Goal: Navigation & Orientation: Find specific page/section

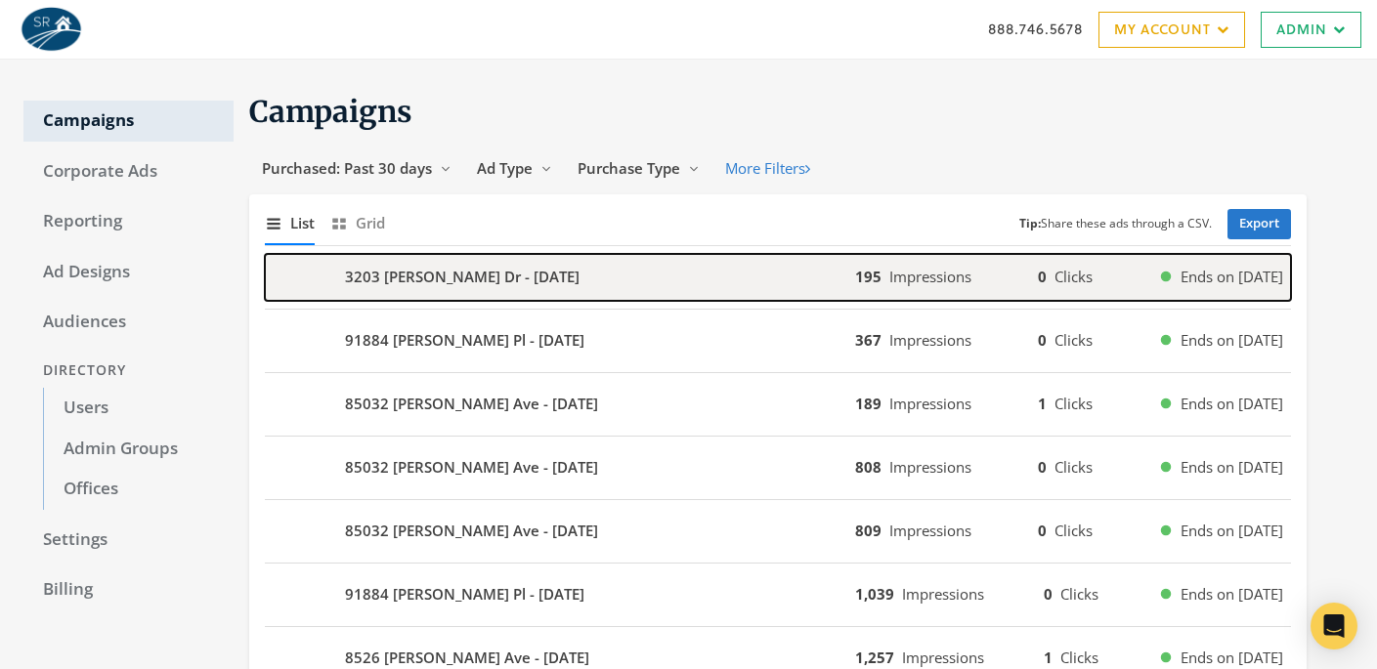
click at [700, 275] on div "3203 [PERSON_NAME] Dr - [DATE]" at bounding box center [560, 277] width 590 height 47
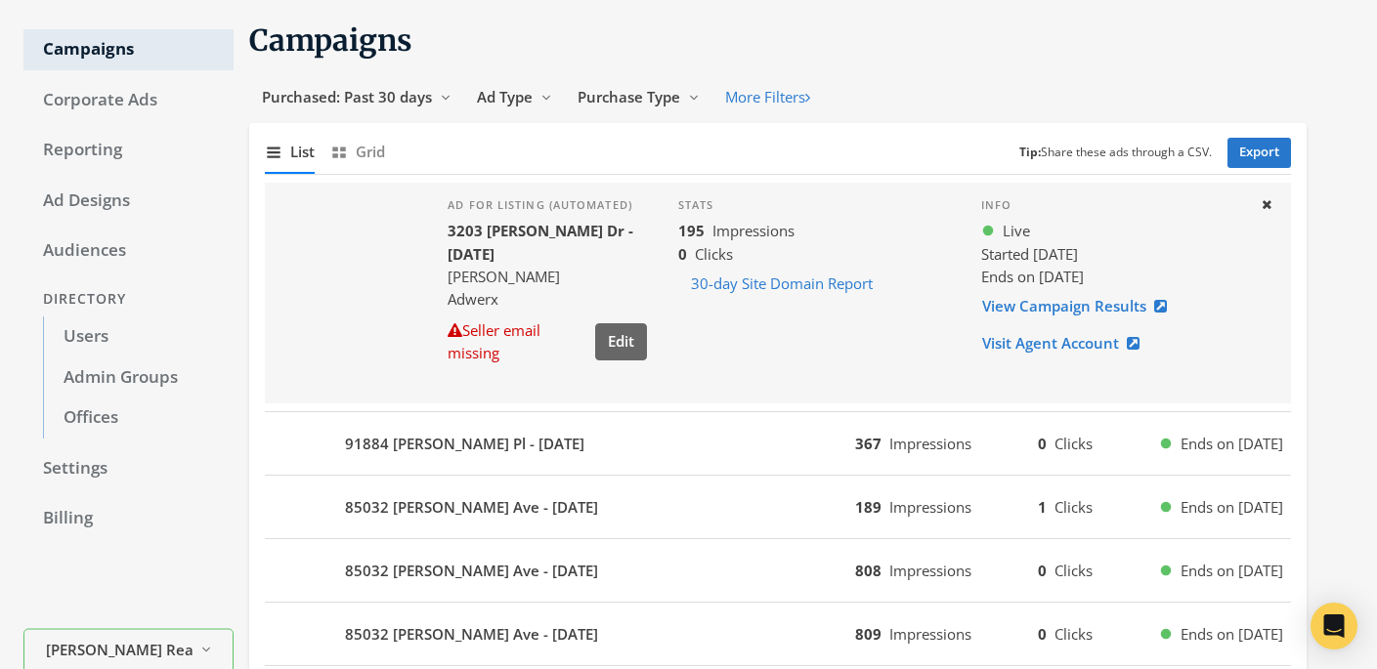
scroll to position [91, 0]
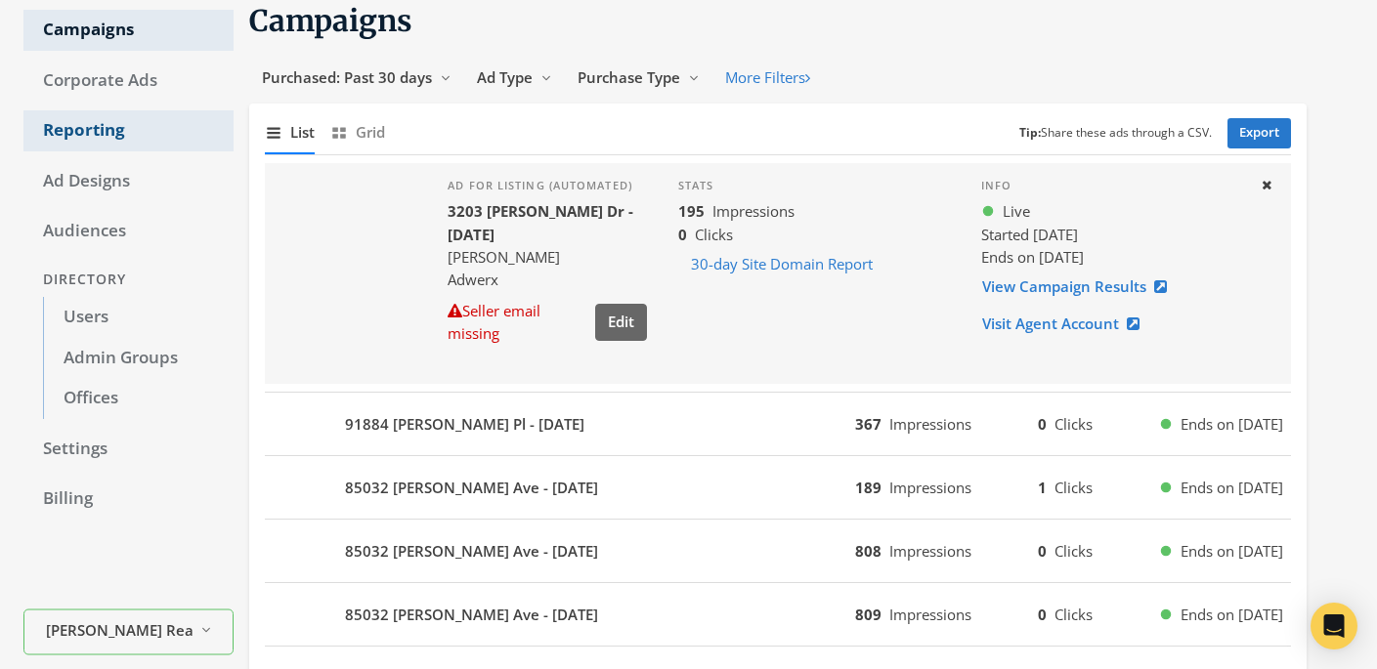
click at [75, 132] on link "Reporting" at bounding box center [128, 130] width 210 height 41
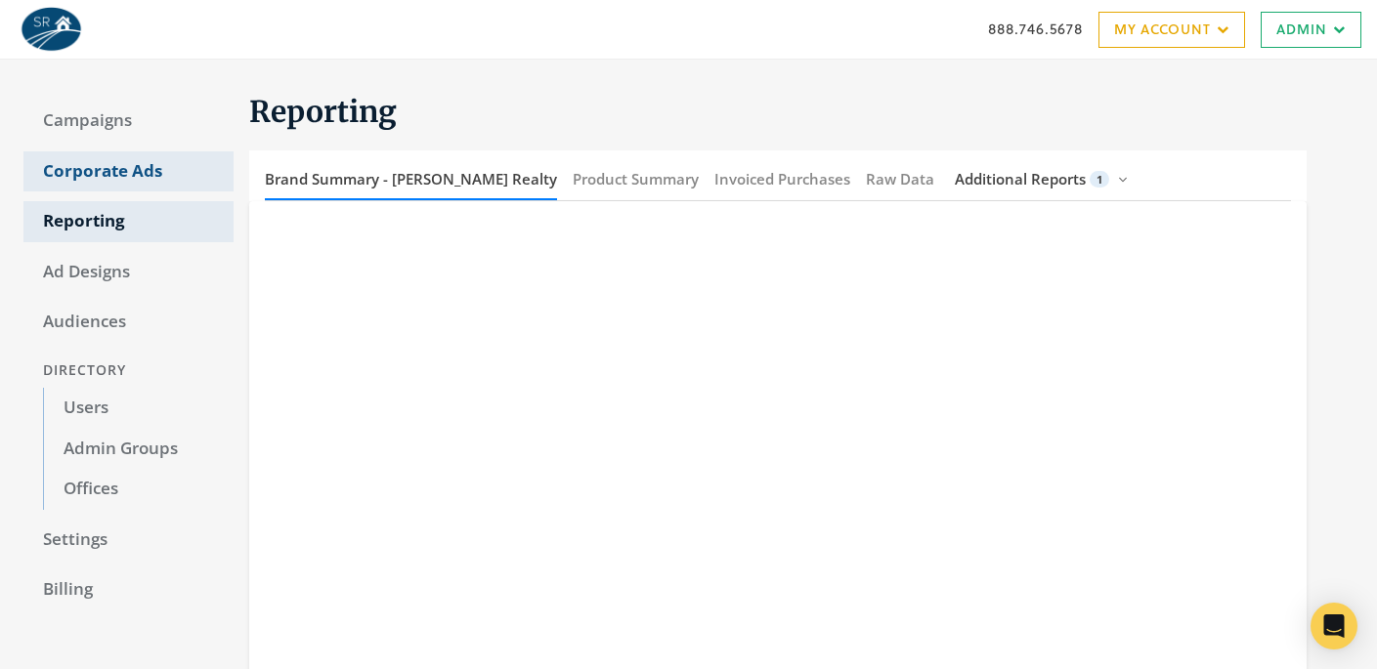
click at [125, 172] on link "Corporate Ads" at bounding box center [128, 171] width 210 height 41
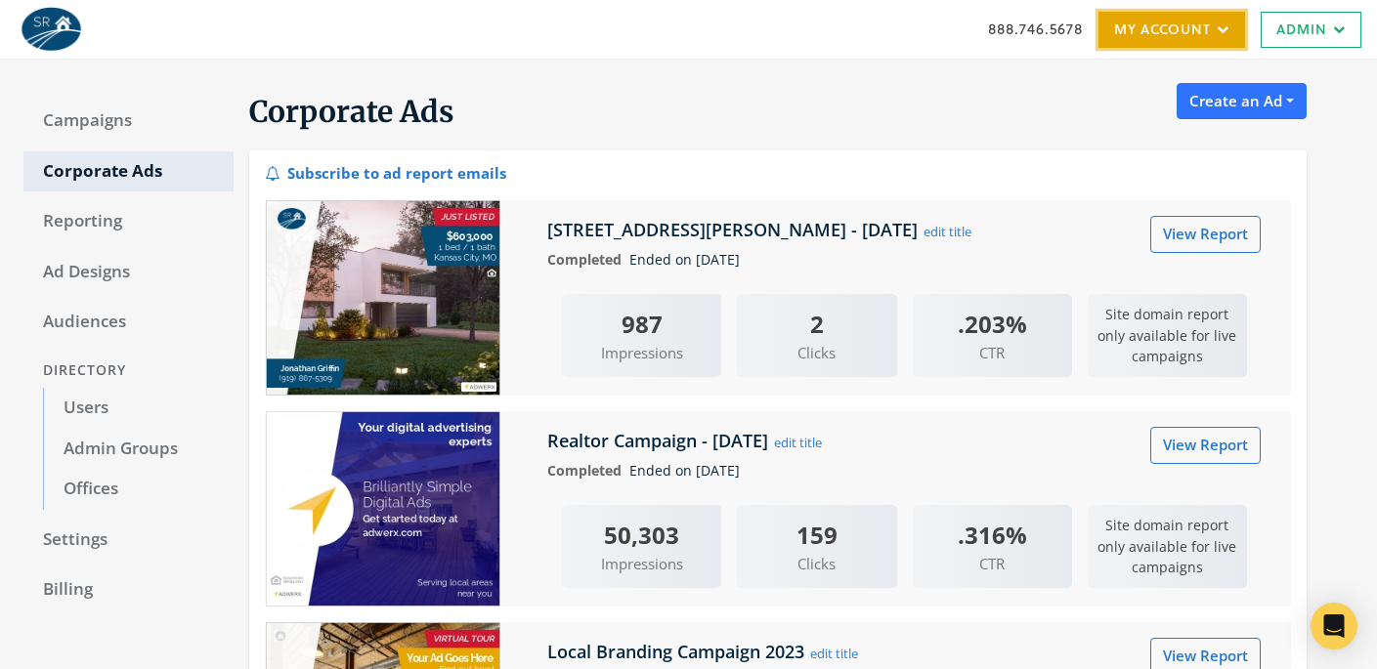
click at [1199, 37] on link "My Account" at bounding box center [1171, 30] width 147 height 36
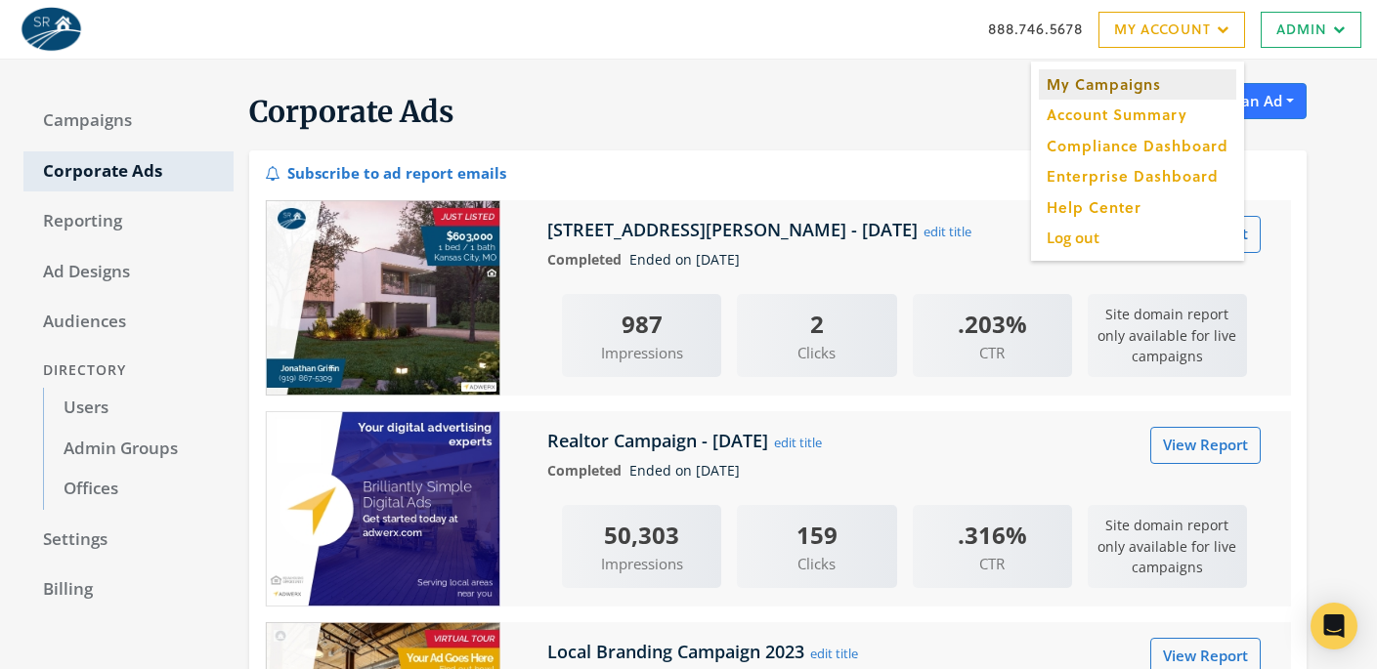
click at [1179, 84] on link "My Campaigns" at bounding box center [1137, 84] width 197 height 30
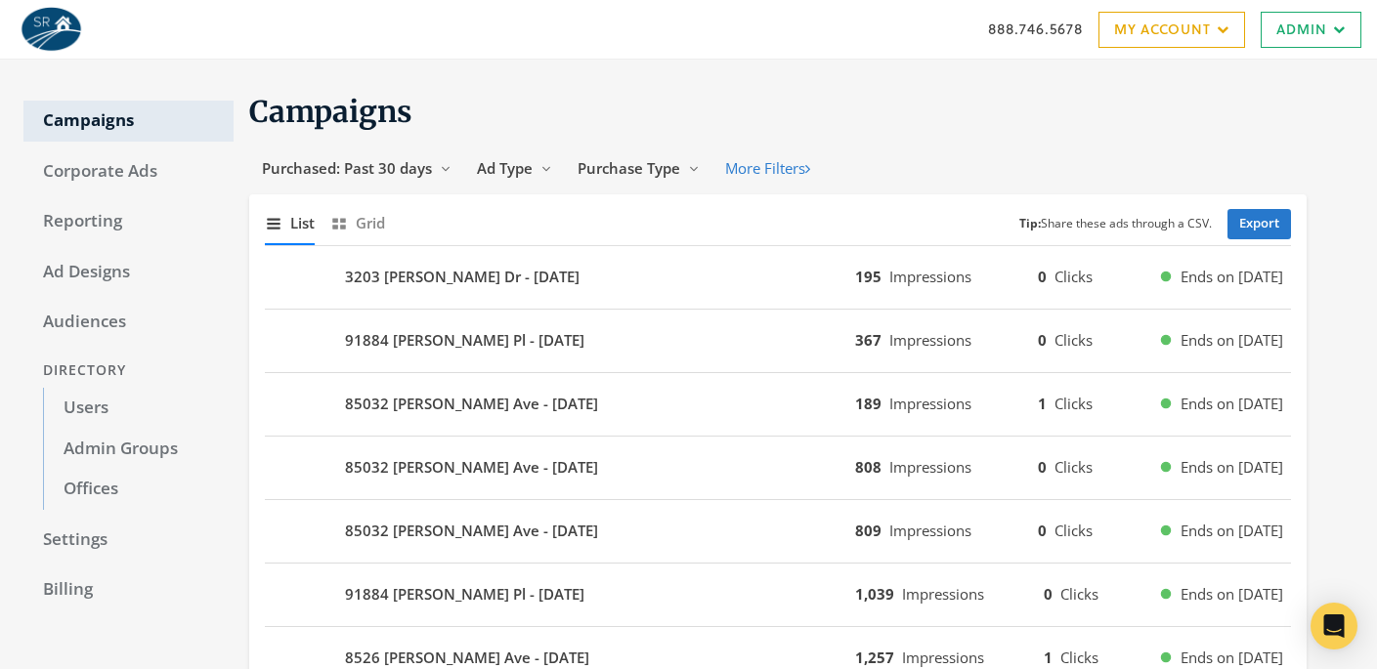
scroll to position [4, 0]
